Goal: Information Seeking & Learning: Learn about a topic

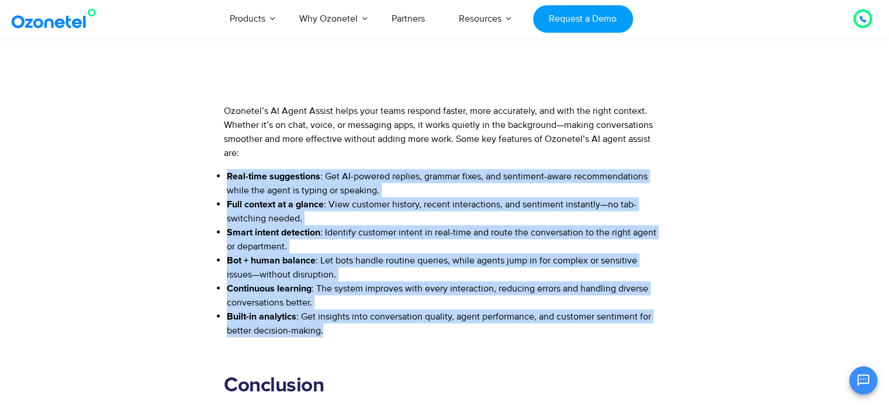
scroll to position [116, 0]
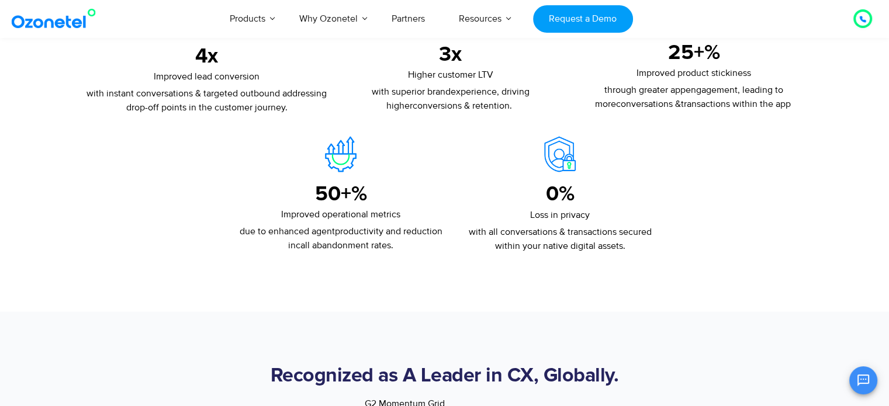
scroll to position [2198, 0]
